Goal: Information Seeking & Learning: Learn about a topic

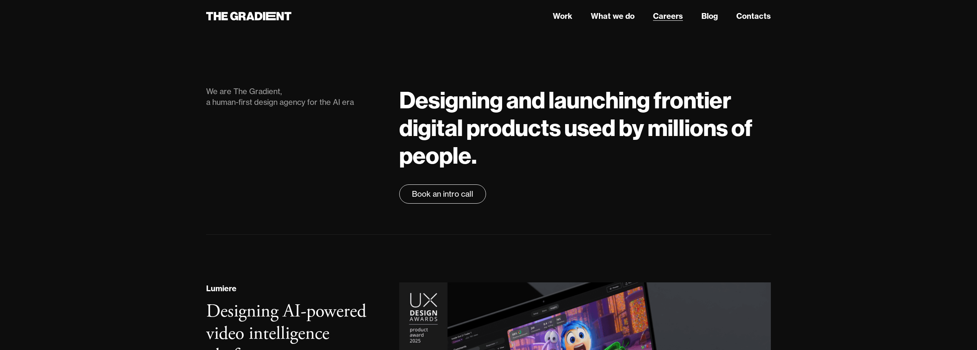
click at [676, 15] on link "Careers" at bounding box center [668, 16] width 30 height 12
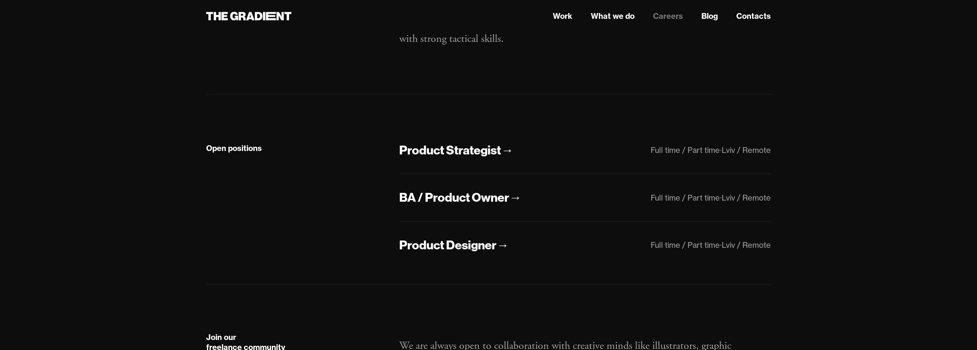
scroll to position [154, 0]
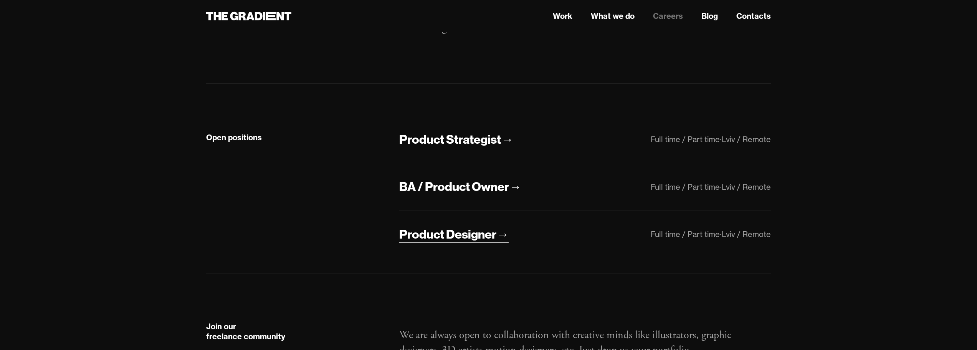
click at [473, 231] on div "Product Designer" at bounding box center [447, 234] width 97 height 16
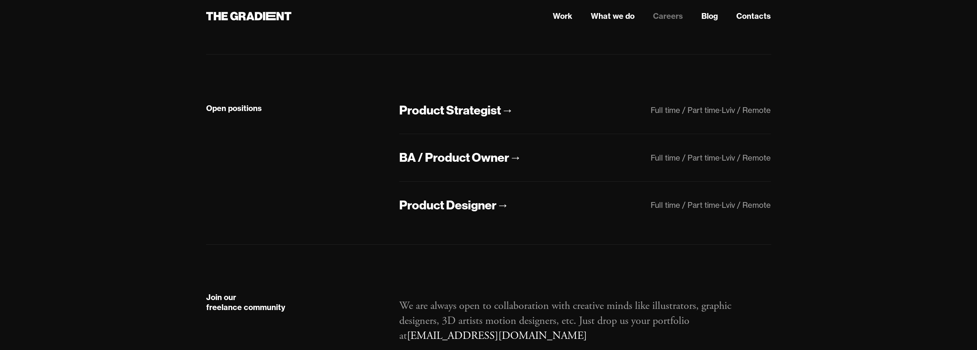
scroll to position [245, 0]
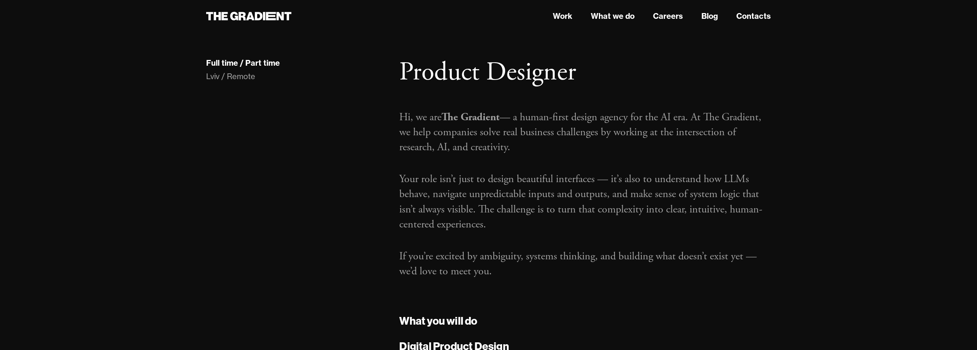
scroll to position [230, 0]
